Goal: Task Accomplishment & Management: Use online tool/utility

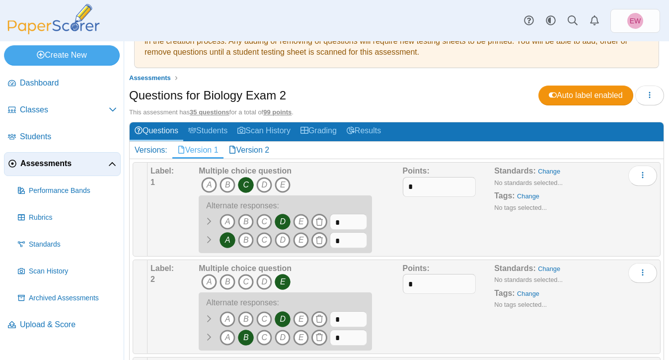
scroll to position [81, 0]
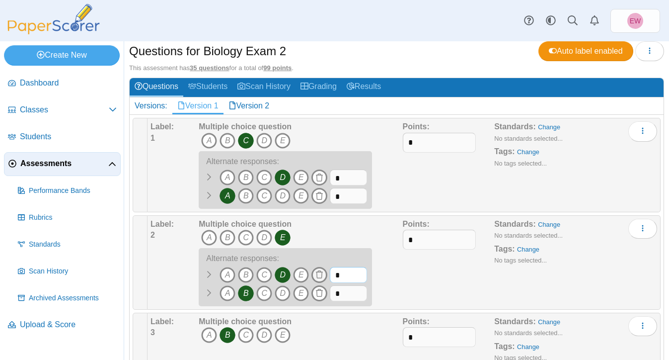
drag, startPoint x: 345, startPoint y: 273, endPoint x: 325, endPoint y: 273, distance: 19.4
click at [325, 273] on span "A B" at bounding box center [283, 276] width 168 height 18
type input "***"
drag, startPoint x: 348, startPoint y: 293, endPoint x: 327, endPoint y: 293, distance: 20.4
click at [327, 293] on span "A B" at bounding box center [283, 294] width 168 height 18
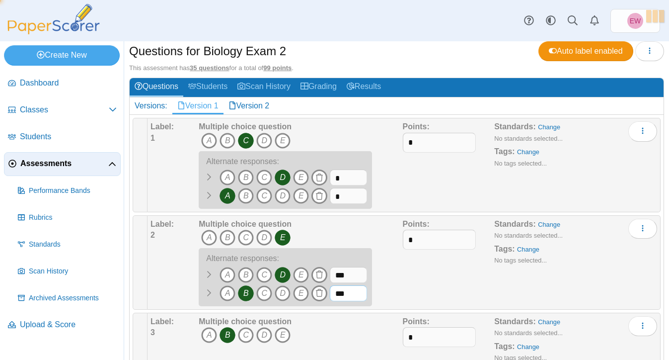
type input "***"
click at [412, 299] on div "Points: *" at bounding box center [449, 262] width 92 height 87
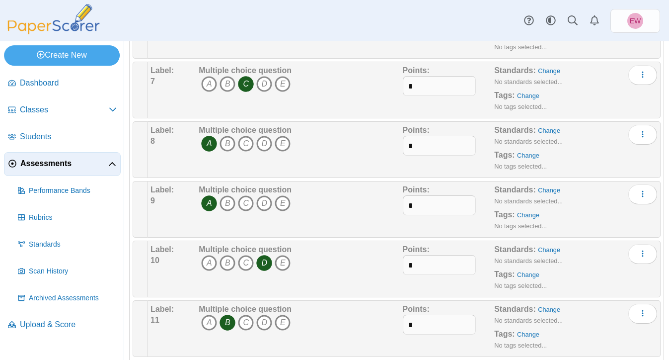
scroll to position [578, 0]
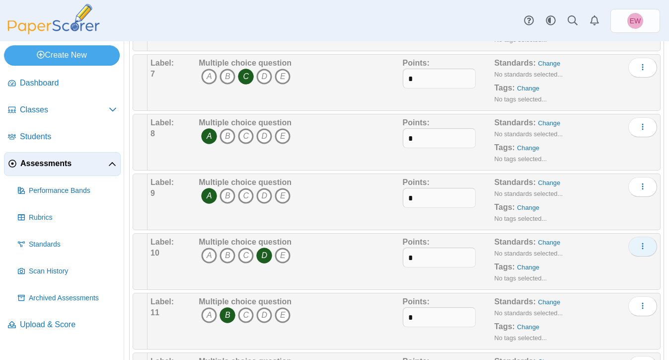
click at [644, 246] on icon "More options" at bounding box center [643, 246] width 8 height 8
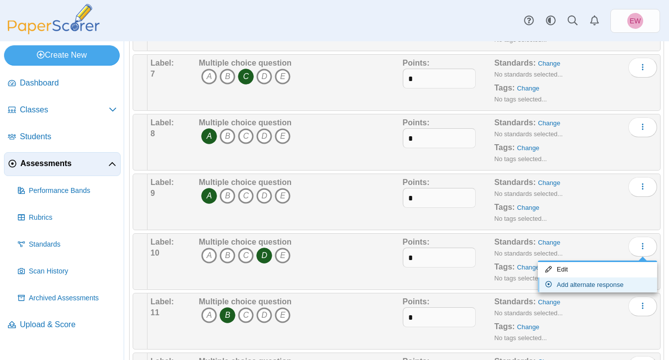
click at [562, 284] on link "Add alternate response" at bounding box center [597, 284] width 119 height 15
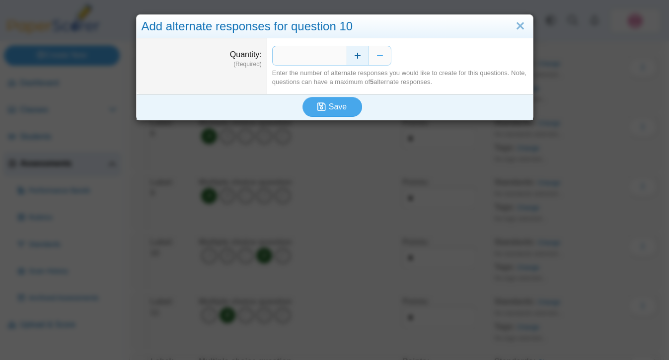
click at [358, 54] on button "Increase" at bounding box center [358, 56] width 22 height 20
click at [336, 109] on span "Save" at bounding box center [338, 106] width 18 height 8
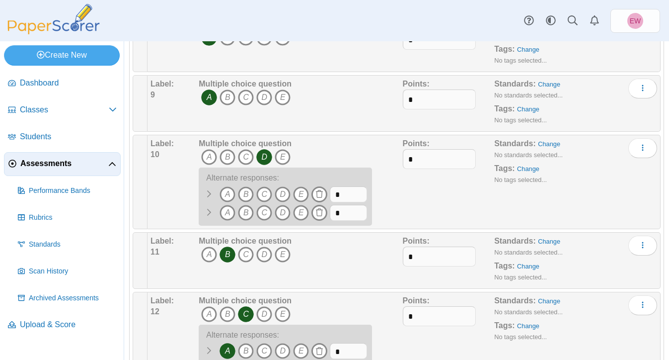
scroll to position [675, 0]
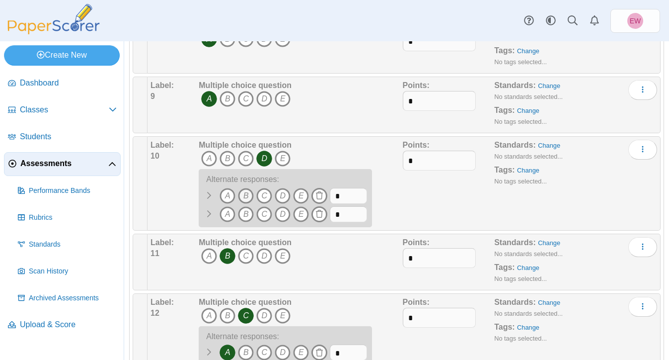
click at [245, 195] on icon "B" at bounding box center [246, 196] width 16 height 16
drag, startPoint x: 352, startPoint y: 199, endPoint x: 329, endPoint y: 199, distance: 22.9
click at [329, 198] on span "A B" at bounding box center [283, 197] width 168 height 18
type input "***"
click at [415, 196] on div "Points: *" at bounding box center [449, 183] width 92 height 87
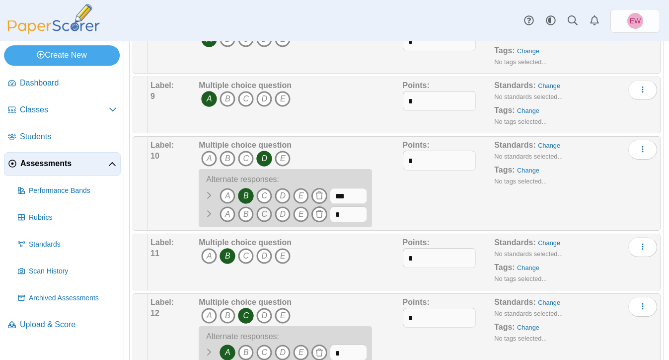
click at [262, 214] on icon "C" at bounding box center [264, 214] width 16 height 16
drag, startPoint x: 344, startPoint y: 215, endPoint x: 325, endPoint y: 214, distance: 18.9
click at [325, 214] on span "A B" at bounding box center [283, 215] width 168 height 18
type input "*"
click at [355, 198] on input "***" at bounding box center [348, 196] width 37 height 16
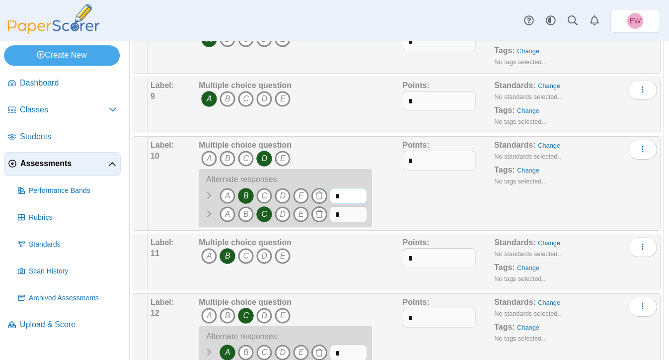
type input "*"
click at [452, 205] on div "Points: *" at bounding box center [449, 183] width 92 height 87
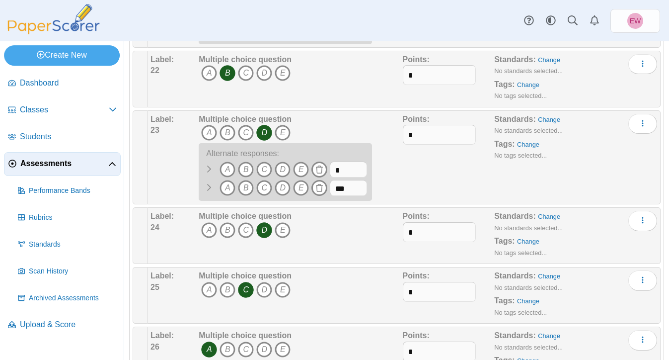
scroll to position [1647, 0]
click at [354, 192] on input "***" at bounding box center [348, 187] width 37 height 16
type input "*"
click at [224, 170] on icon "A" at bounding box center [228, 169] width 16 height 16
click at [247, 188] on icon "B" at bounding box center [246, 187] width 16 height 16
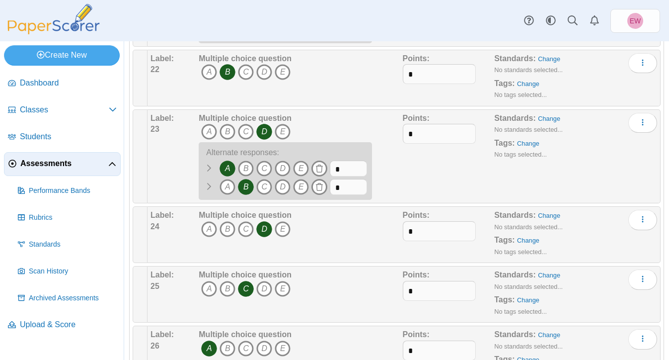
click at [247, 189] on icon "B" at bounding box center [246, 187] width 16 height 16
click at [268, 189] on icon "C" at bounding box center [264, 187] width 16 height 16
click at [426, 176] on div "Points: *" at bounding box center [449, 156] width 92 height 87
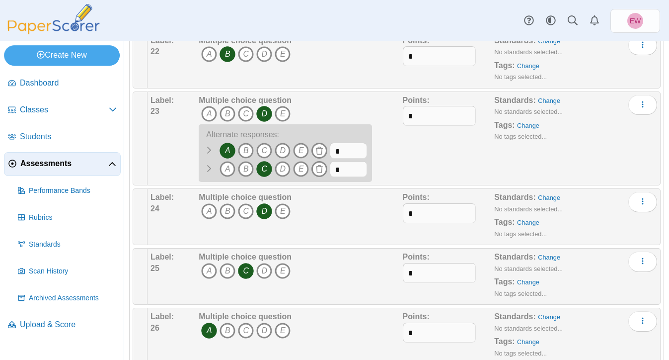
scroll to position [1661, 0]
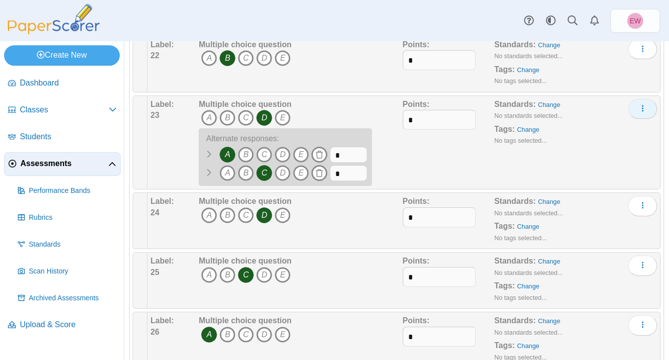
click at [646, 110] on icon "More options" at bounding box center [643, 108] width 8 height 8
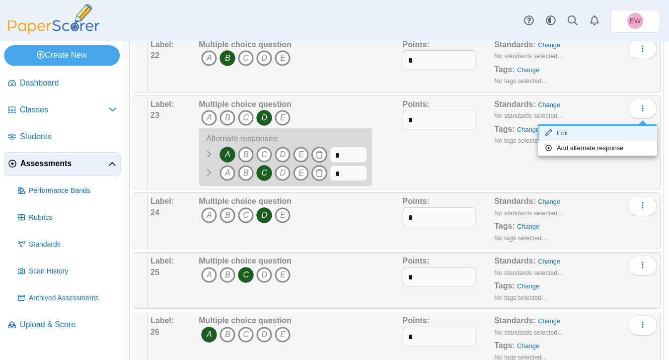
click at [582, 132] on link "Edit" at bounding box center [597, 133] width 119 height 15
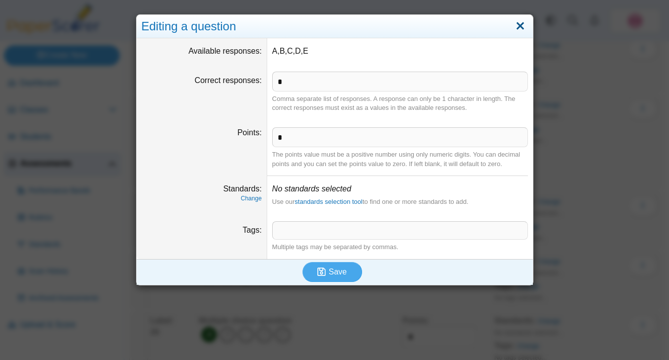
click at [520, 26] on link "Close" at bounding box center [520, 26] width 15 height 17
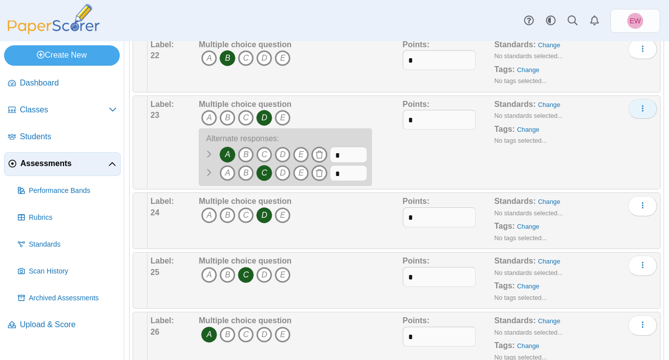
click at [650, 111] on button "More options" at bounding box center [643, 109] width 29 height 20
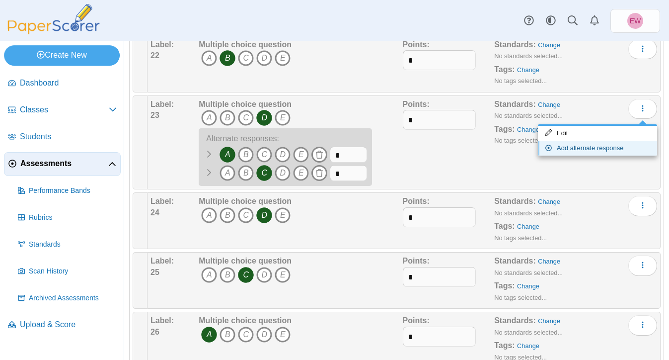
click at [599, 149] on link "Add alternate response" at bounding box center [597, 148] width 119 height 15
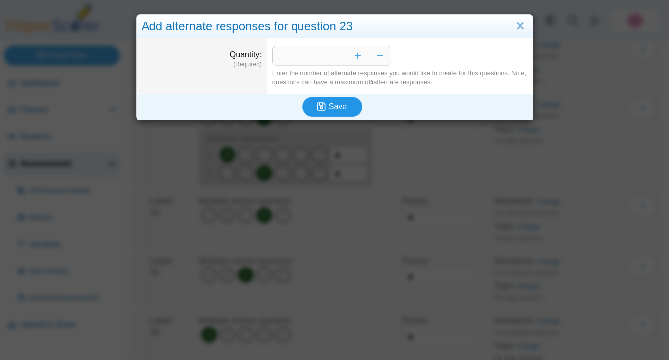
click at [333, 106] on span "Save" at bounding box center [338, 106] width 18 height 8
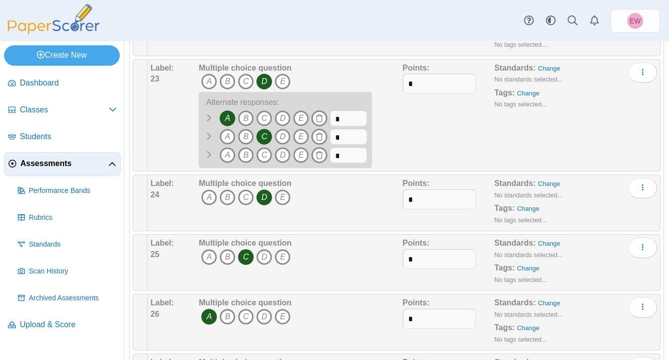
scroll to position [1693, 0]
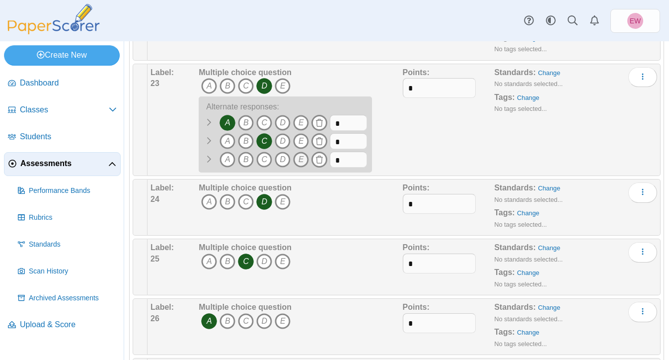
click at [304, 163] on icon "E" at bounding box center [301, 160] width 16 height 16
drag, startPoint x: 348, startPoint y: 163, endPoint x: 330, endPoint y: 161, distance: 18.5
click at [330, 161] on input "*" at bounding box center [348, 160] width 37 height 16
type input "*"
click at [418, 152] on div "Points: *" at bounding box center [449, 120] width 92 height 106
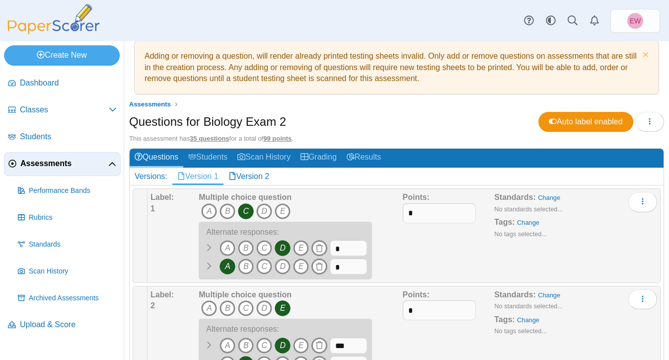
scroll to position [0, 0]
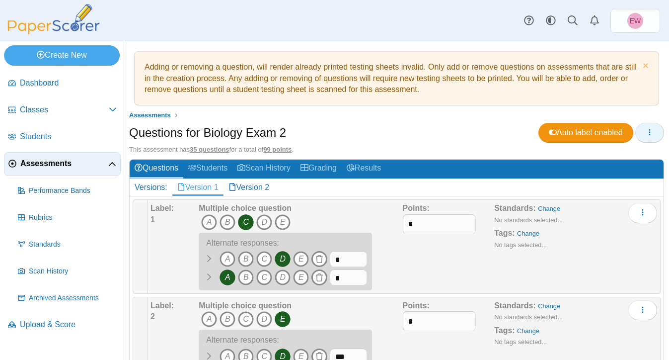
click at [648, 136] on span "button" at bounding box center [650, 132] width 8 height 8
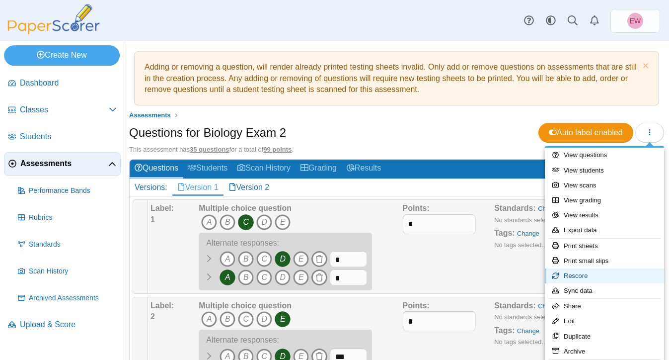
click at [592, 277] on link "Rescore" at bounding box center [604, 275] width 119 height 15
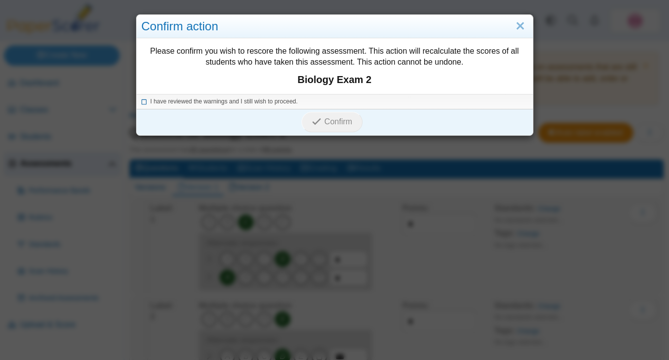
click at [142, 102] on icon at bounding box center [145, 99] width 6 height 5
click at [338, 124] on span "Confirm" at bounding box center [338, 121] width 28 height 8
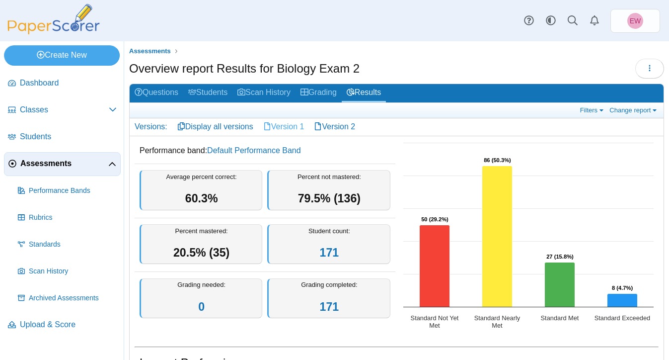
click at [295, 128] on link "Version 1" at bounding box center [283, 126] width 51 height 17
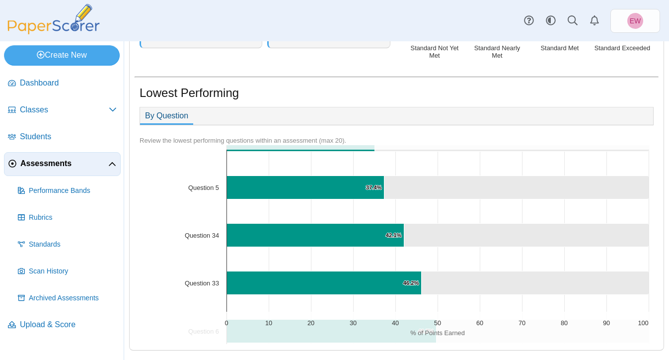
scroll to position [33, 0]
